Goal: Transaction & Acquisition: Purchase product/service

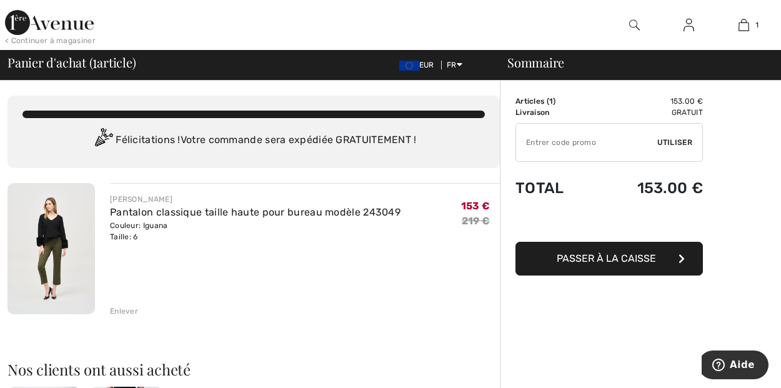
click at [626, 258] on span "Passer à la caisse" at bounding box center [606, 259] width 99 height 12
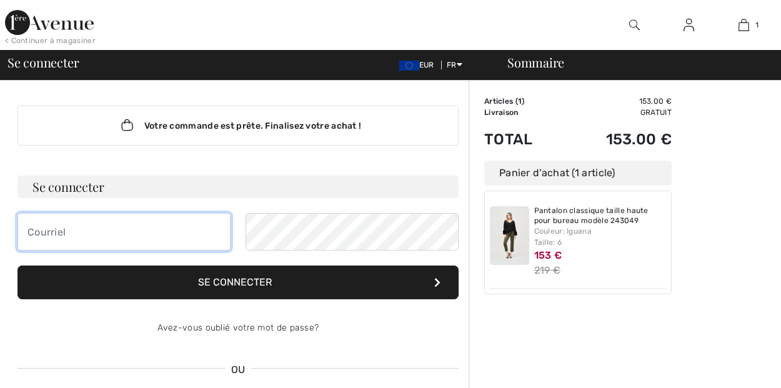
click at [140, 224] on input "email" at bounding box center [124, 232] width 213 height 38
type input "[EMAIL_ADDRESS][DOMAIN_NAME]"
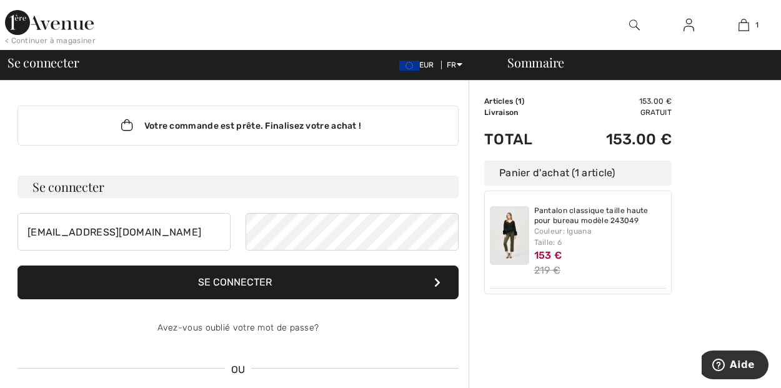
click at [278, 281] on button "Se connecter" at bounding box center [238, 283] width 441 height 34
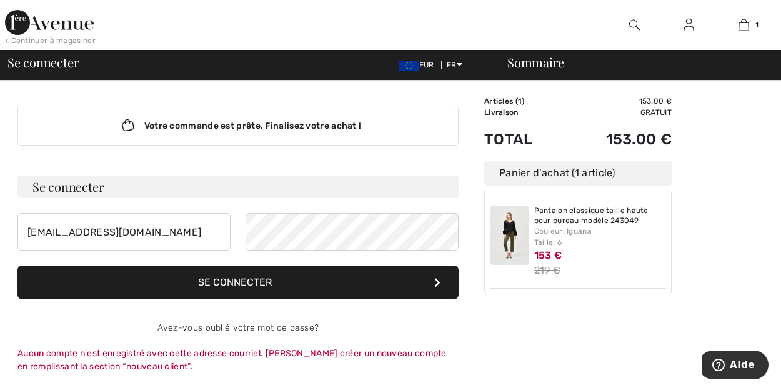
click at [287, 276] on button "Se connecter" at bounding box center [238, 283] width 441 height 34
click at [519, 238] on img at bounding box center [509, 235] width 39 height 59
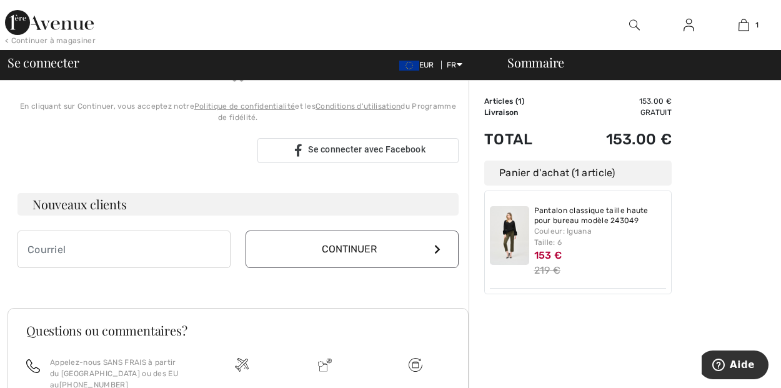
scroll to position [295, 0]
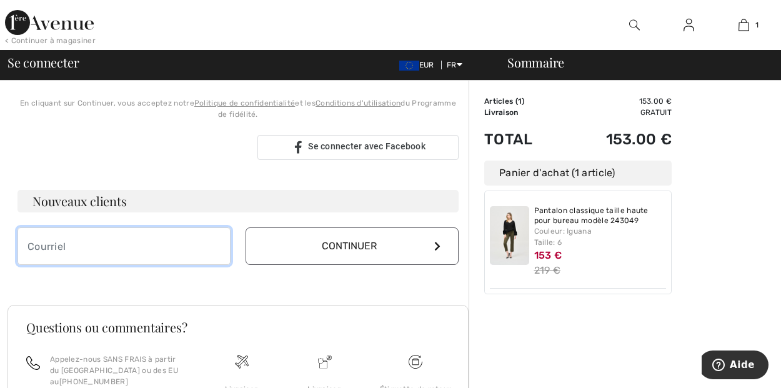
click at [166, 251] on input "email" at bounding box center [124, 247] width 213 height 38
type input "[EMAIL_ADDRESS][DOMAIN_NAME]"
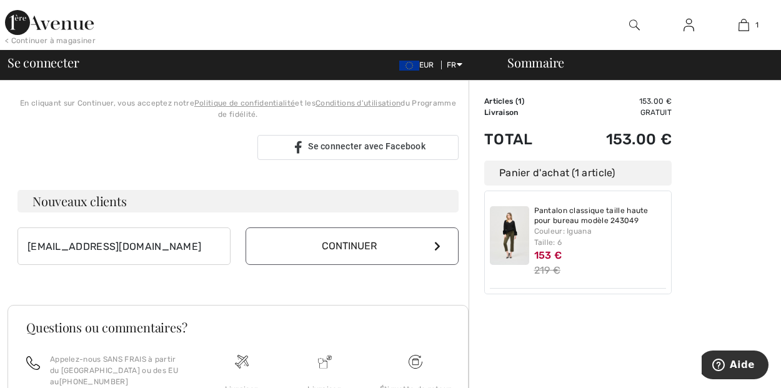
click at [321, 243] on button "Continuer" at bounding box center [352, 247] width 213 height 38
click at [361, 244] on button "Continuer" at bounding box center [352, 247] width 213 height 38
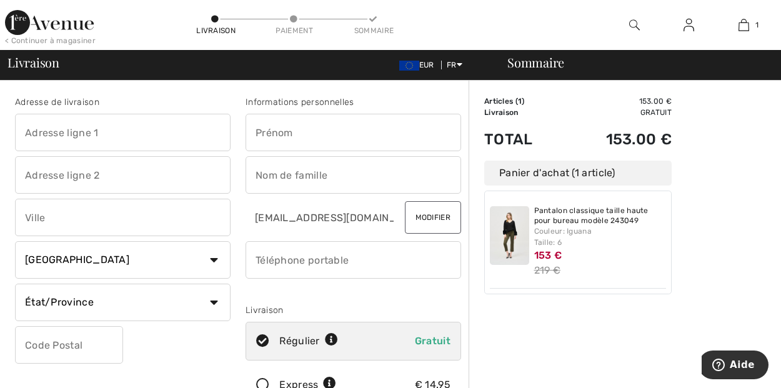
click at [309, 131] on input "text" at bounding box center [354, 133] width 216 height 38
type input "[PERSON_NAME]"
type input "[STREET_ADDRESS]"
type input "Puy Saint Martin"
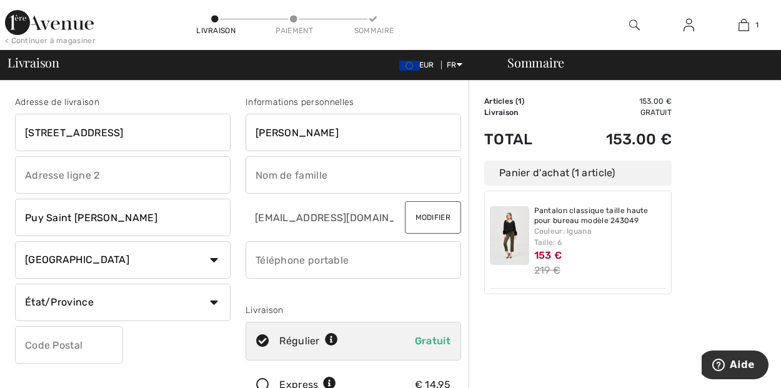
select select "FR"
type input "26450"
type input "MAURIN"
type input "0673426107"
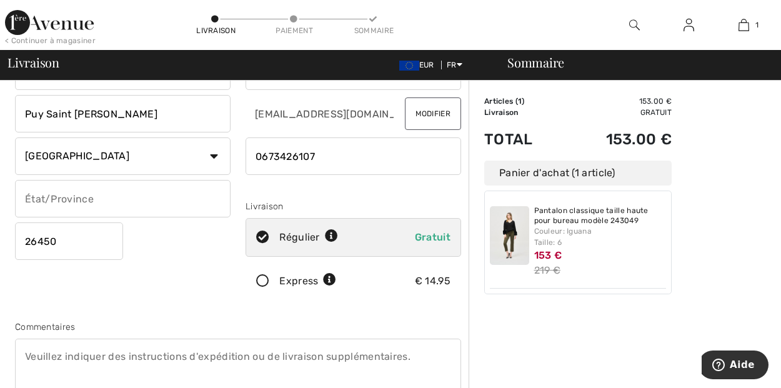
scroll to position [208, 0]
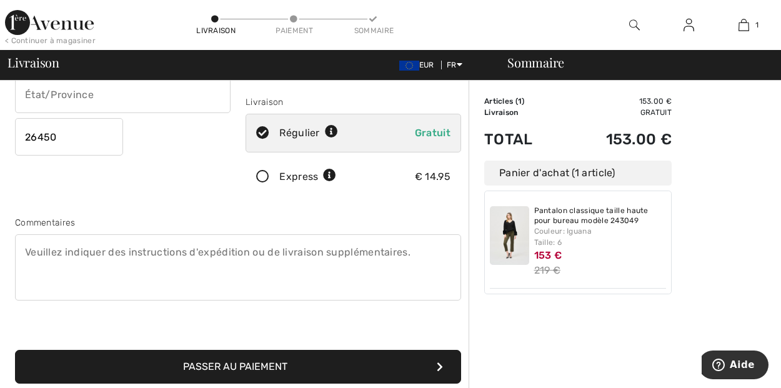
click at [322, 371] on button "Passer au paiement" at bounding box center [238, 367] width 446 height 34
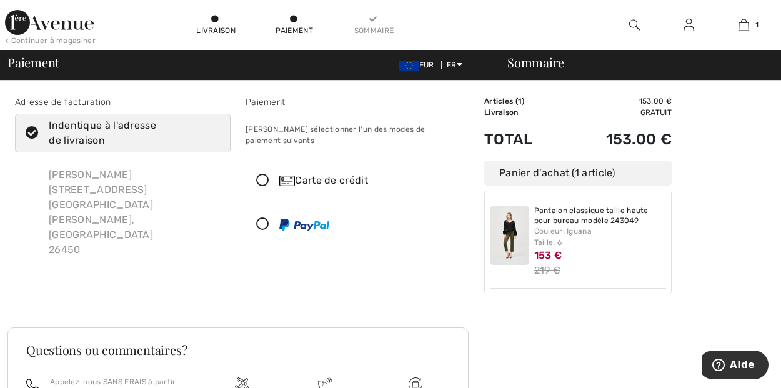
click at [259, 174] on icon at bounding box center [262, 180] width 33 height 13
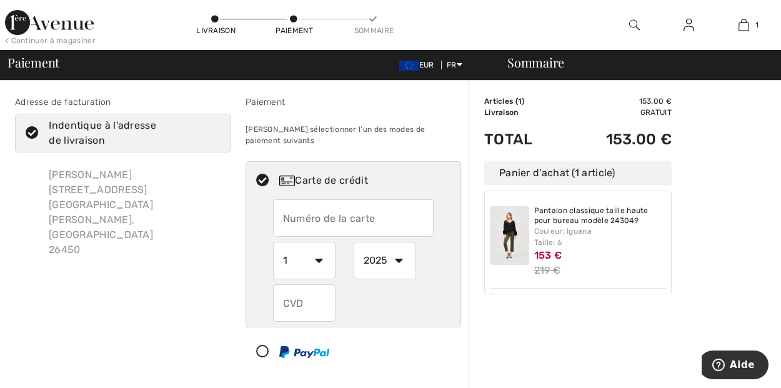
click at [321, 205] on input "text" at bounding box center [353, 218] width 161 height 38
type input "5131383908436729"
click at [293, 249] on select "1 2 3 4 5 6 7 8 9 10 11 12" at bounding box center [304, 261] width 63 height 38
click at [399, 246] on select "2025 2026 2027 2028 2029 2030 2031 2032 2033 2034 2035" at bounding box center [385, 261] width 63 height 38
select select "2028"
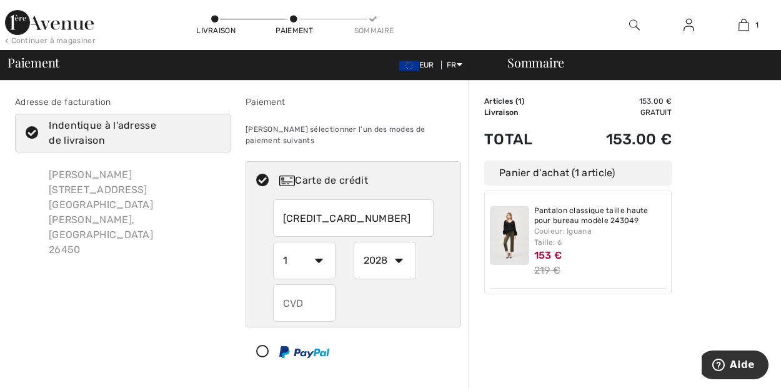
click at [354, 242] on select "2025 2026 2027 2028 2029 2030 2031 2032 2033 2034 2035" at bounding box center [385, 261] width 63 height 38
click at [318, 249] on select "1 2 3 4 5 6 7 8 9 10 11 12" at bounding box center [304, 261] width 63 height 38
select select "9"
click at [273, 242] on select "1 2 3 4 5 6 7 8 9 10 11 12" at bounding box center [304, 261] width 63 height 38
click at [321, 287] on input "text" at bounding box center [304, 303] width 63 height 38
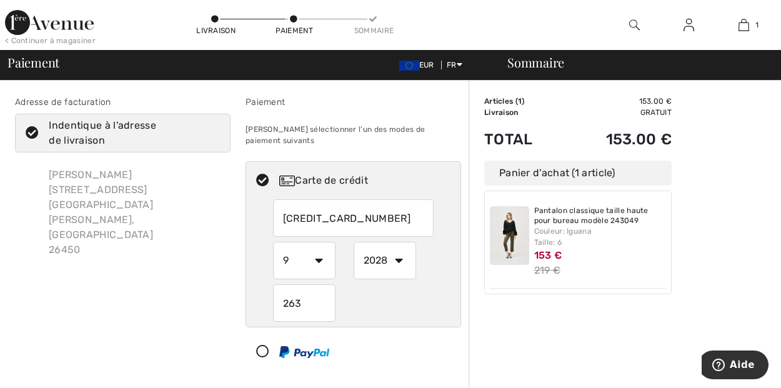
type input "263"
click at [398, 336] on div at bounding box center [348, 352] width 204 height 38
select select "1"
select select "2025"
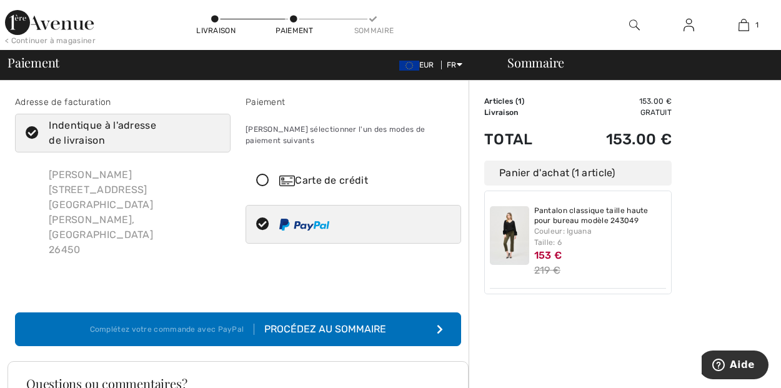
click at [264, 174] on icon at bounding box center [262, 180] width 33 height 13
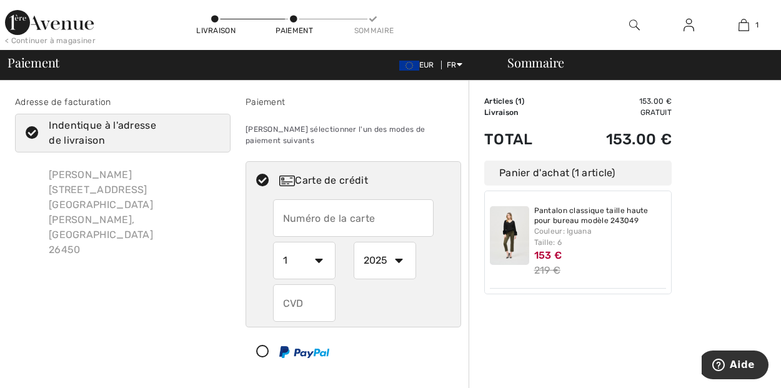
click at [303, 199] on input "text" at bounding box center [353, 218] width 161 height 38
type input "5131383908436729"
click at [196, 260] on div "Adresse de facturation Indentique à l'adresse de livraison Irène Maurin 373 Rou…" at bounding box center [123, 236] width 231 height 281
click at [322, 249] on select "1 2 3 4 5 6 7 8 9 10 11 12" at bounding box center [304, 261] width 63 height 38
select select "9"
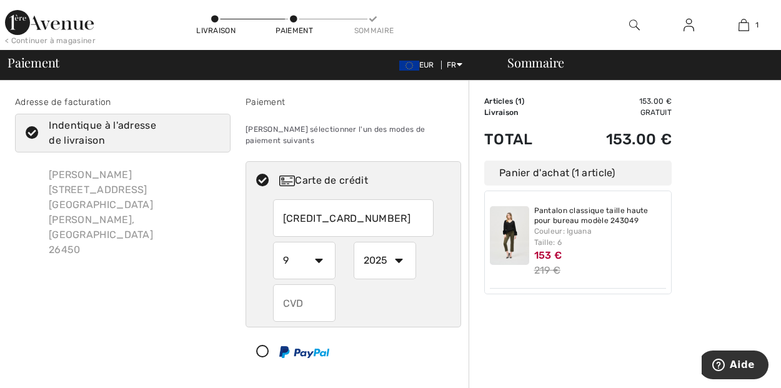
click at [273, 242] on select "1 2 3 4 5 6 7 8 9 10 11 12" at bounding box center [304, 261] width 63 height 38
drag, startPoint x: 401, startPoint y: 250, endPoint x: 403, endPoint y: 258, distance: 7.7
click at [401, 250] on select "2025 2026 2027 2028 2029 2030 2031 2032 2033 2034 2035" at bounding box center [385, 261] width 63 height 38
select select "2028"
click at [354, 242] on select "2025 2026 2027 2028 2029 2030 2031 2032 2033 2034 2035" at bounding box center [385, 261] width 63 height 38
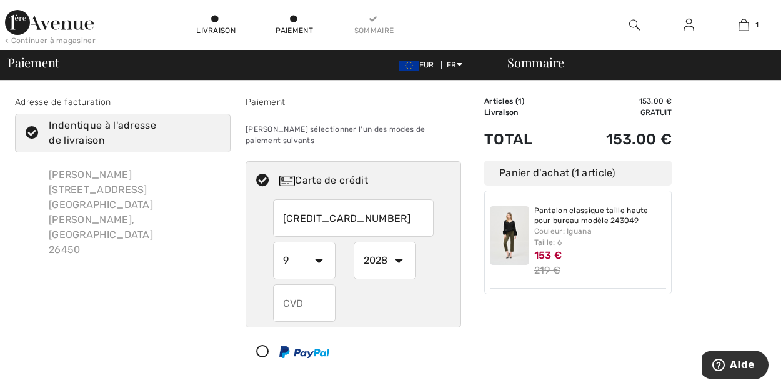
click at [326, 289] on input "text" at bounding box center [304, 303] width 63 height 38
type input "263"
click at [151, 248] on div "Adresse de facturation Indentique à l'adresse de livraison Irène Maurin 373 Rou…" at bounding box center [123, 236] width 231 height 281
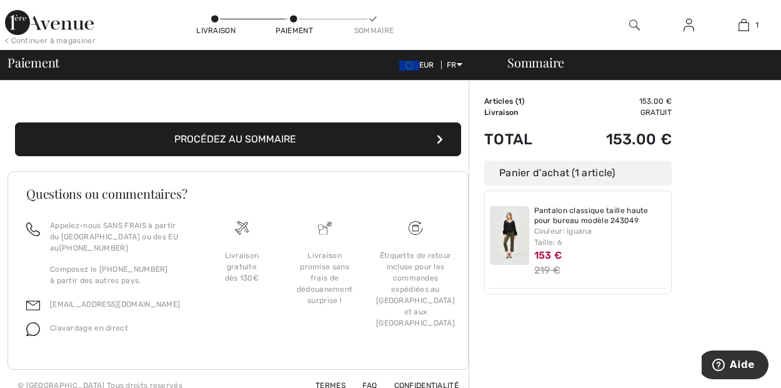
scroll to position [195, 0]
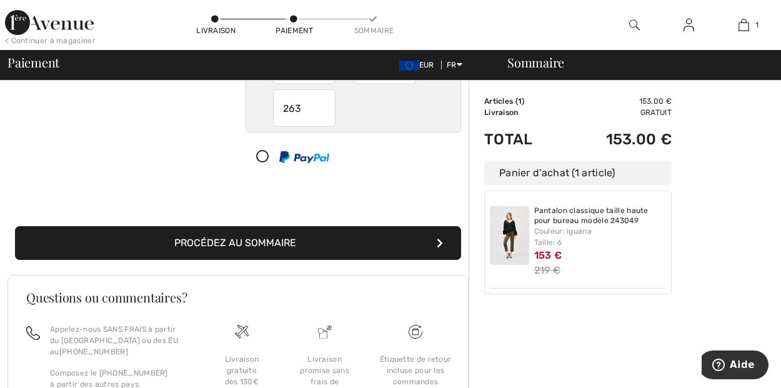
click at [293, 228] on button "Procédez au sommaire" at bounding box center [238, 243] width 446 height 34
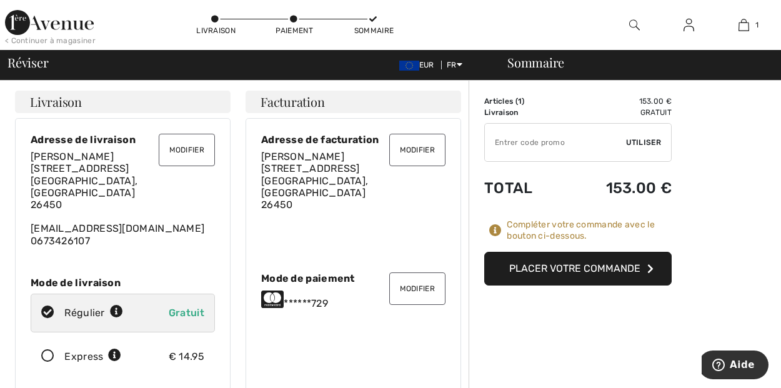
click at [588, 269] on button "Placer votre commande" at bounding box center [578, 269] width 188 height 34
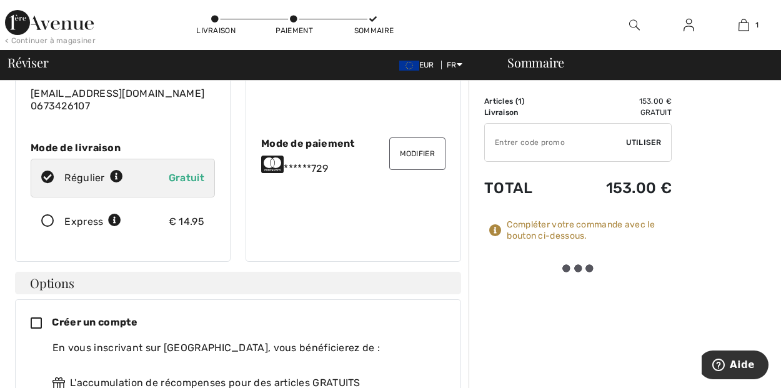
scroll to position [416, 0]
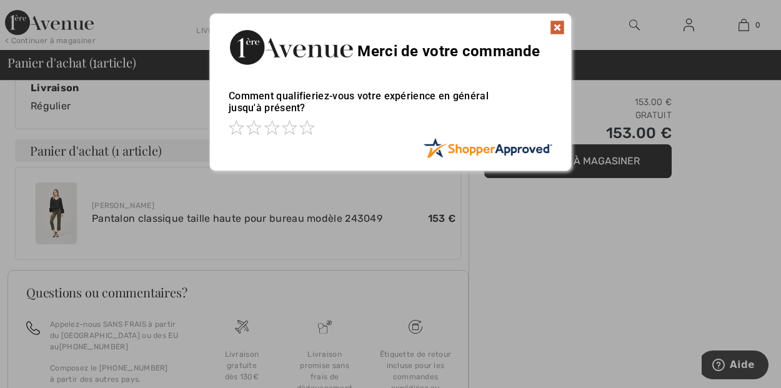
scroll to position [195, 0]
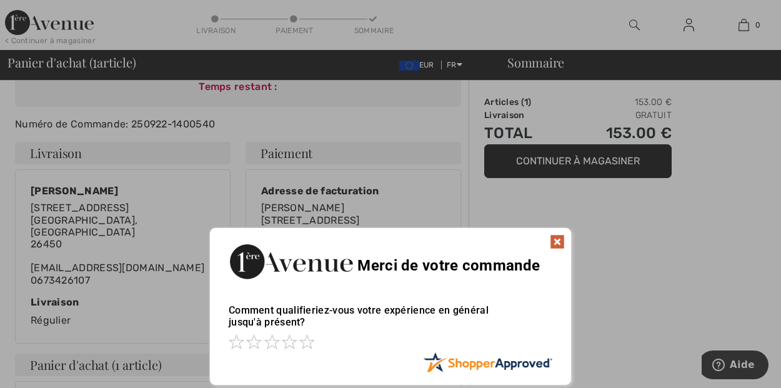
click at [561, 241] on img at bounding box center [557, 241] width 15 height 15
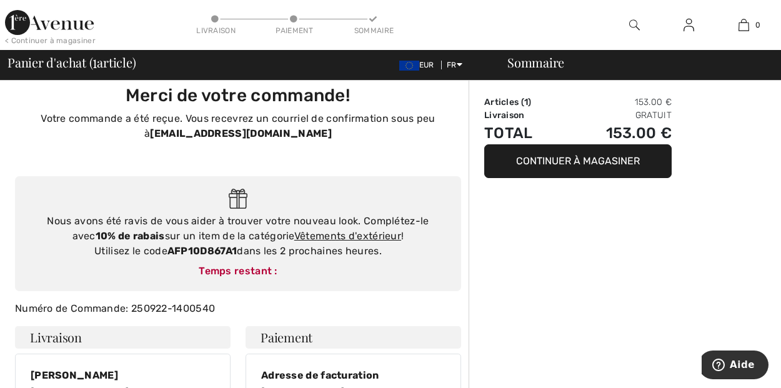
scroll to position [0, 0]
